Goal: Browse casually

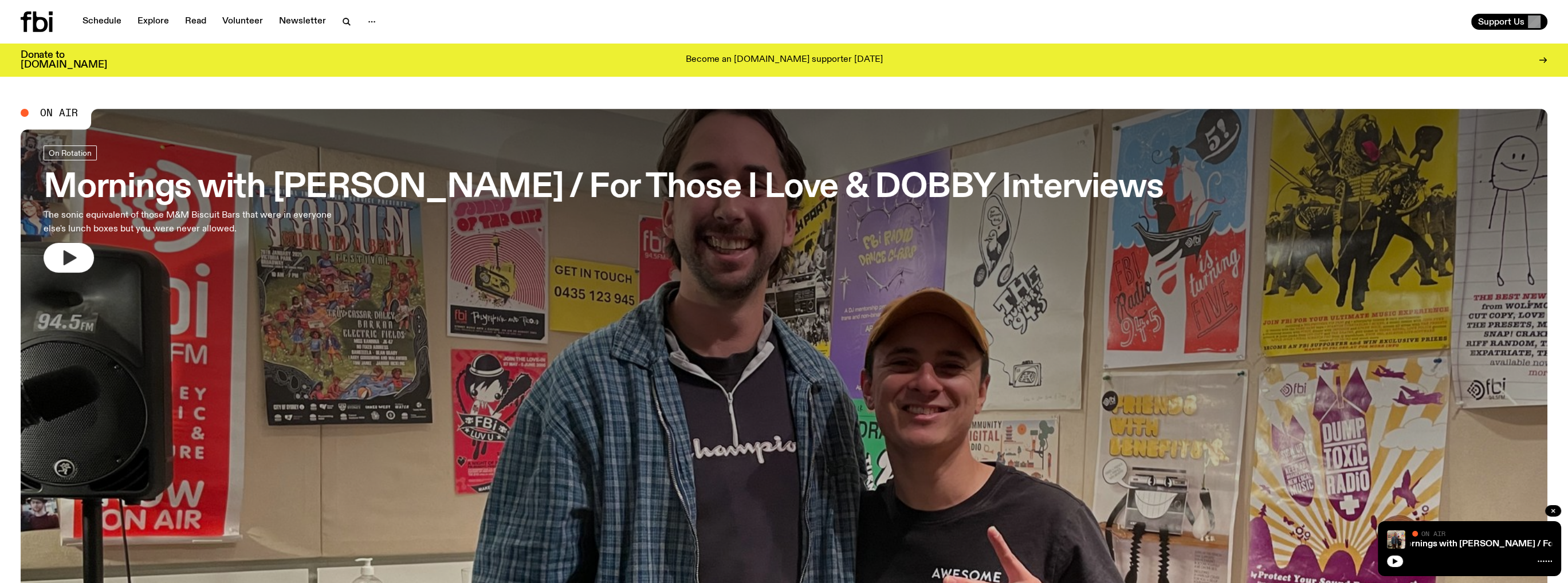
click at [69, 257] on icon "button" at bounding box center [70, 257] width 13 height 15
